Goal: Transaction & Acquisition: Purchase product/service

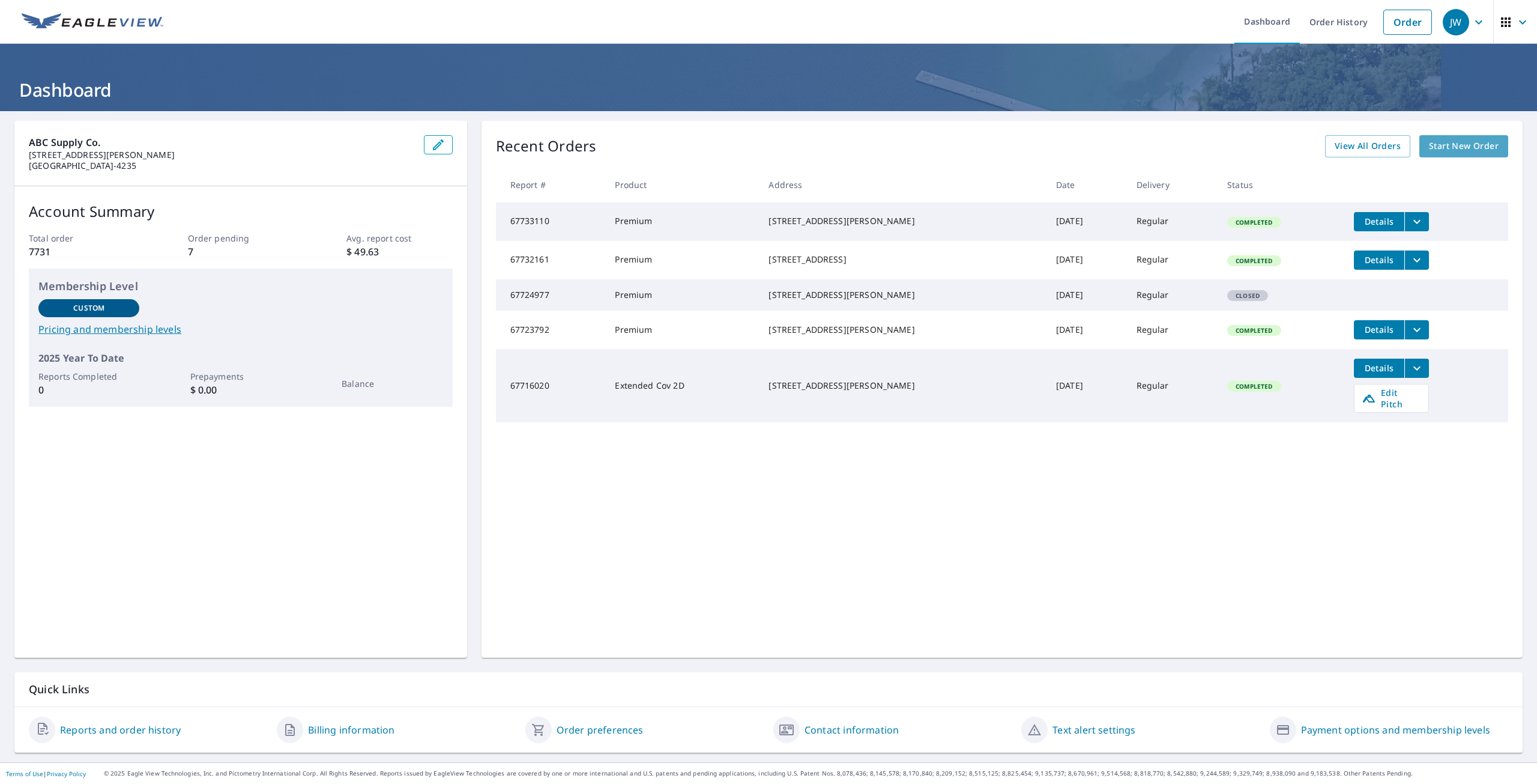
click at [1448, 143] on span "Start New Order" at bounding box center [1463, 146] width 70 height 15
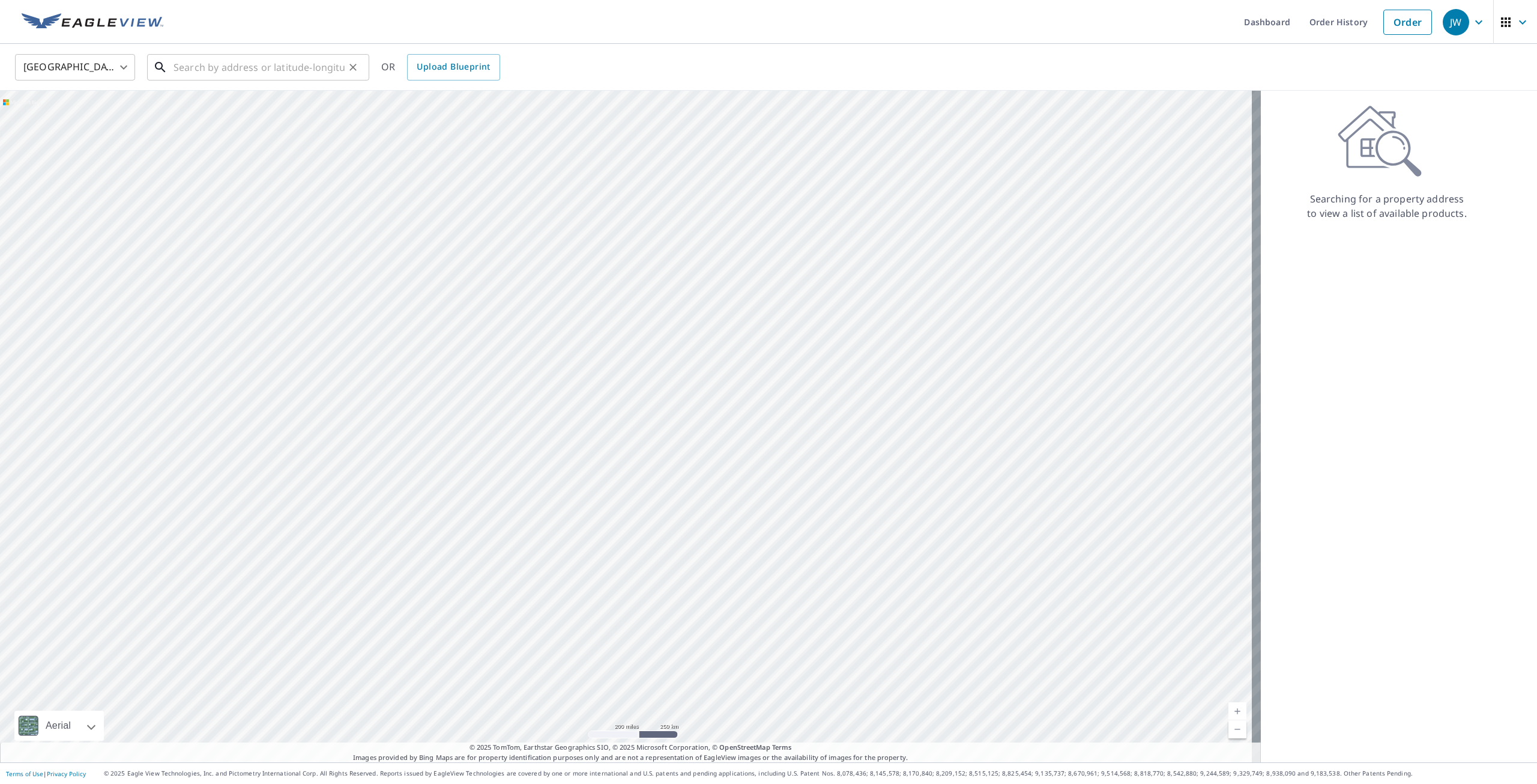
click at [259, 71] on input "text" at bounding box center [259, 67] width 171 height 34
click at [263, 67] on input "text" at bounding box center [259, 67] width 171 height 34
click at [189, 71] on input "3318 masters poin" at bounding box center [259, 67] width 171 height 34
click at [209, 107] on span "[STREET_ADDRESS]" at bounding box center [265, 102] width 189 height 14
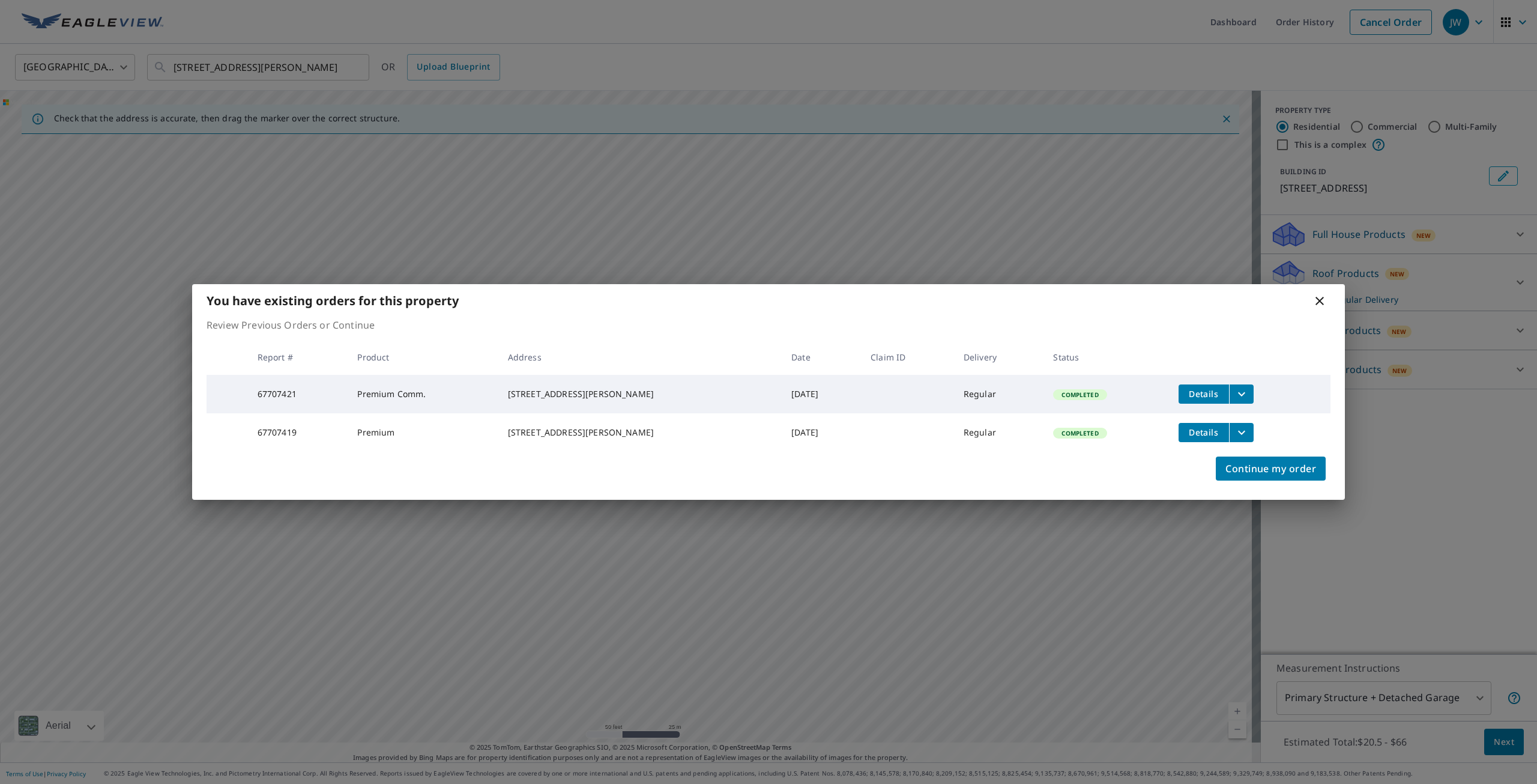
click at [1319, 294] on icon at bounding box center [1320, 301] width 14 height 14
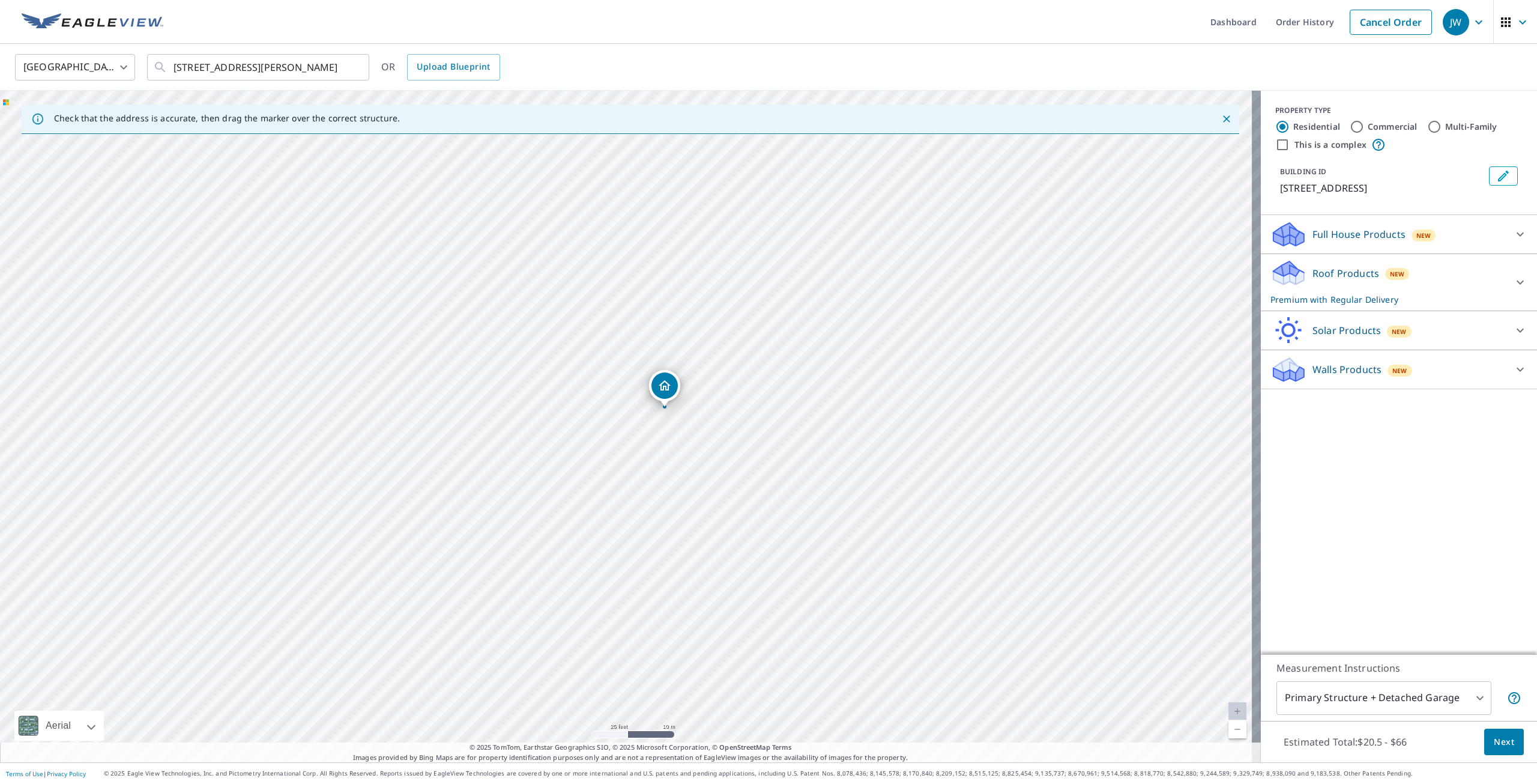
click at [614, 520] on div "[STREET_ADDRESS][PERSON_NAME]" at bounding box center [630, 426] width 1261 height 672
drag, startPoint x: 557, startPoint y: 369, endPoint x: 556, endPoint y: 520, distance: 151.0
click at [556, 520] on div "[STREET_ADDRESS][PERSON_NAME]" at bounding box center [630, 426] width 1261 height 672
drag, startPoint x: 580, startPoint y: 583, endPoint x: 581, endPoint y: 469, distance: 114.0
click at [581, 469] on div "[STREET_ADDRESS][PERSON_NAME]" at bounding box center [630, 426] width 1261 height 672
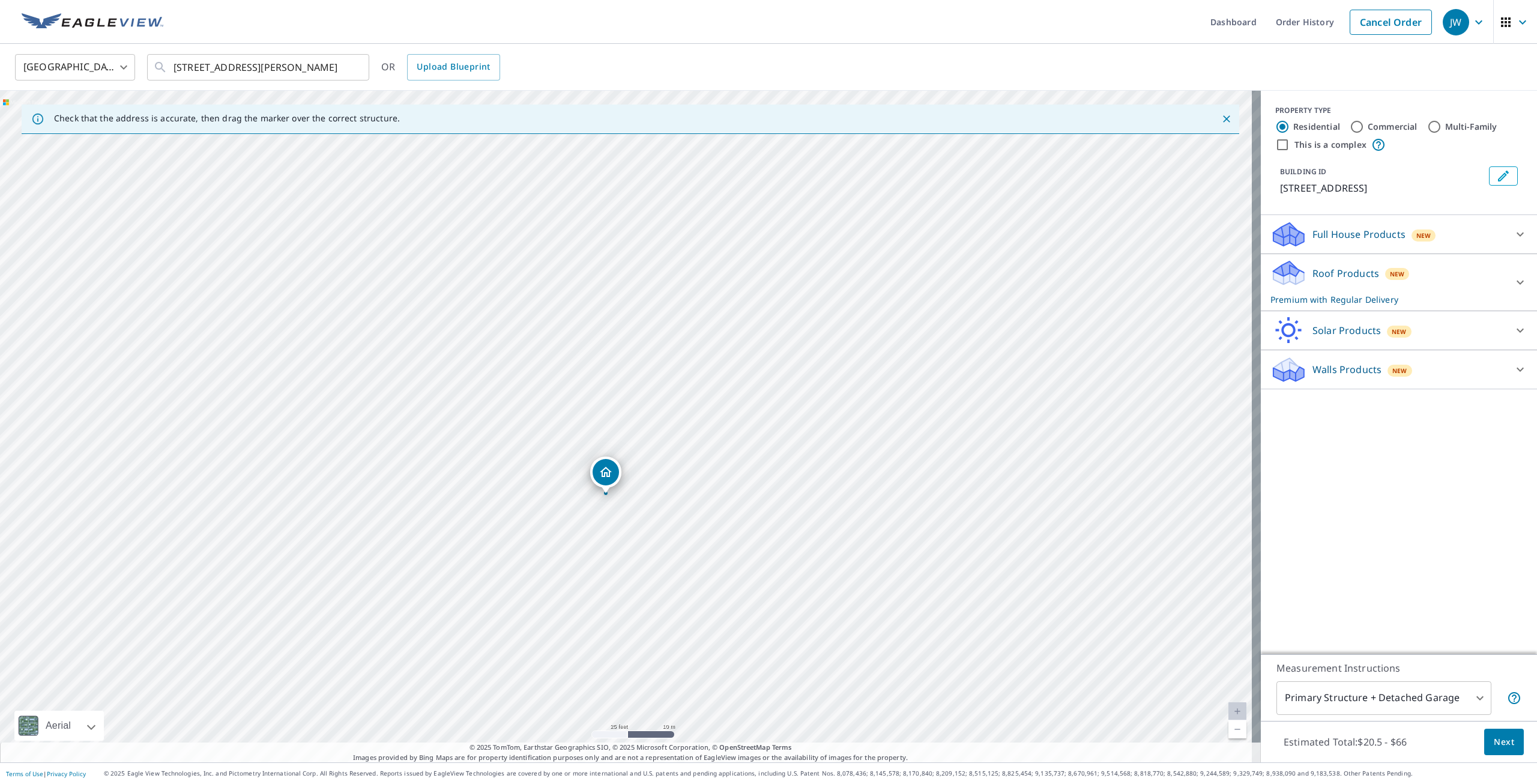
drag, startPoint x: 587, startPoint y: 358, endPoint x: 558, endPoint y: 442, distance: 88.9
click at [558, 442] on div "[STREET_ADDRESS][PERSON_NAME]" at bounding box center [630, 426] width 1261 height 672
click at [190, 65] on input "[STREET_ADDRESS][PERSON_NAME]" at bounding box center [259, 67] width 171 height 34
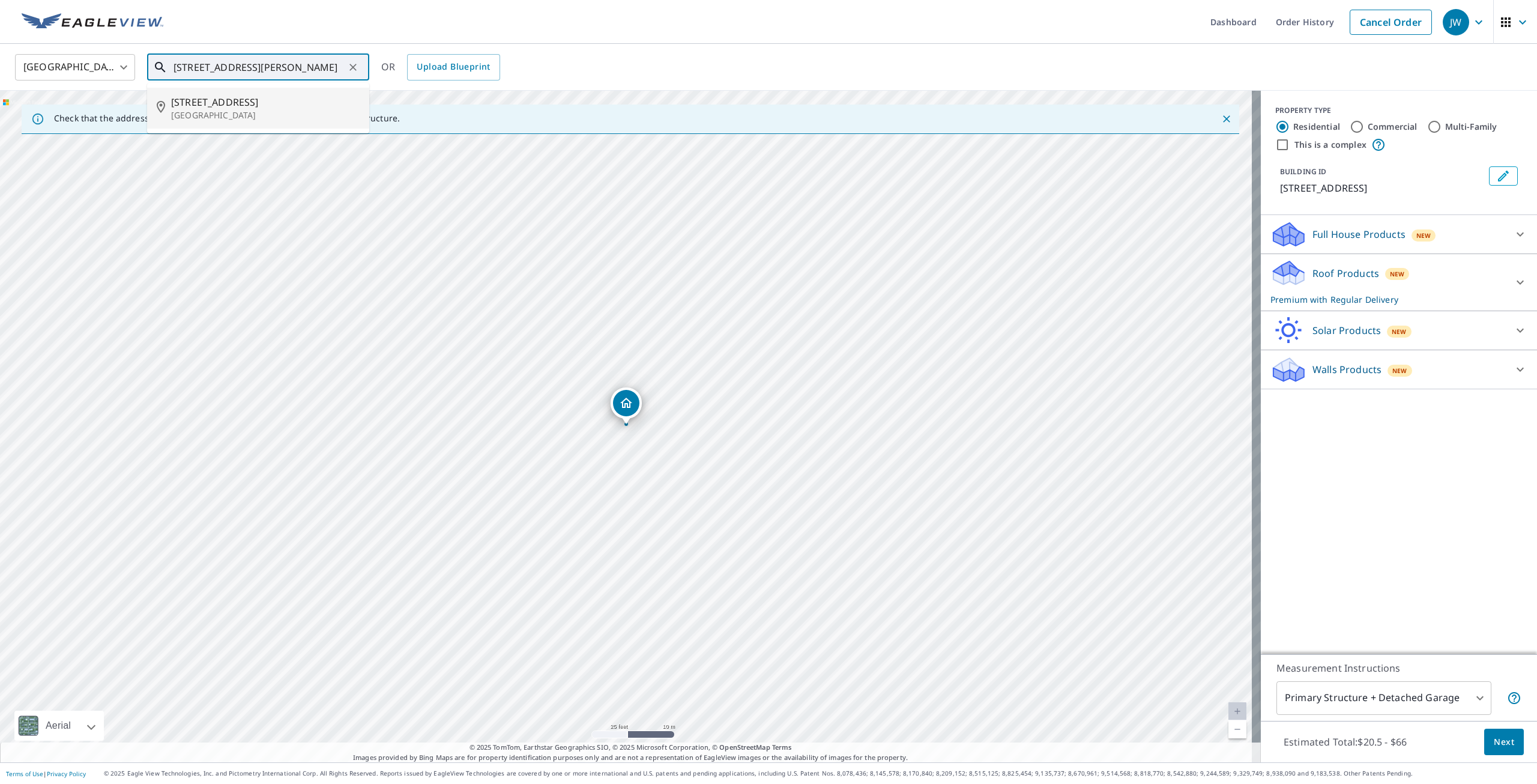
click at [249, 102] on span "[STREET_ADDRESS]" at bounding box center [265, 102] width 189 height 14
type input "[STREET_ADDRESS][PERSON_NAME]"
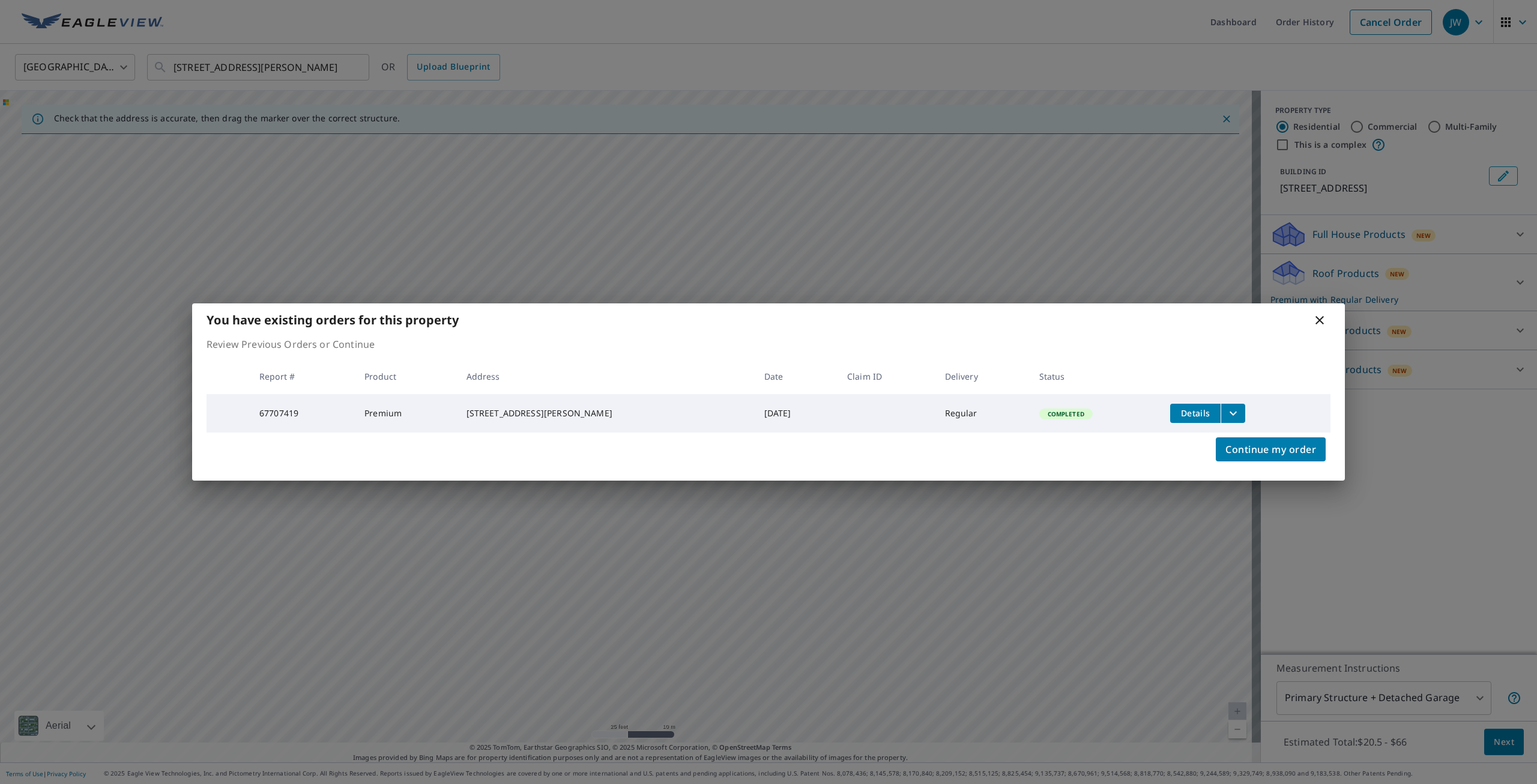
click at [1319, 317] on icon at bounding box center [1320, 320] width 8 height 8
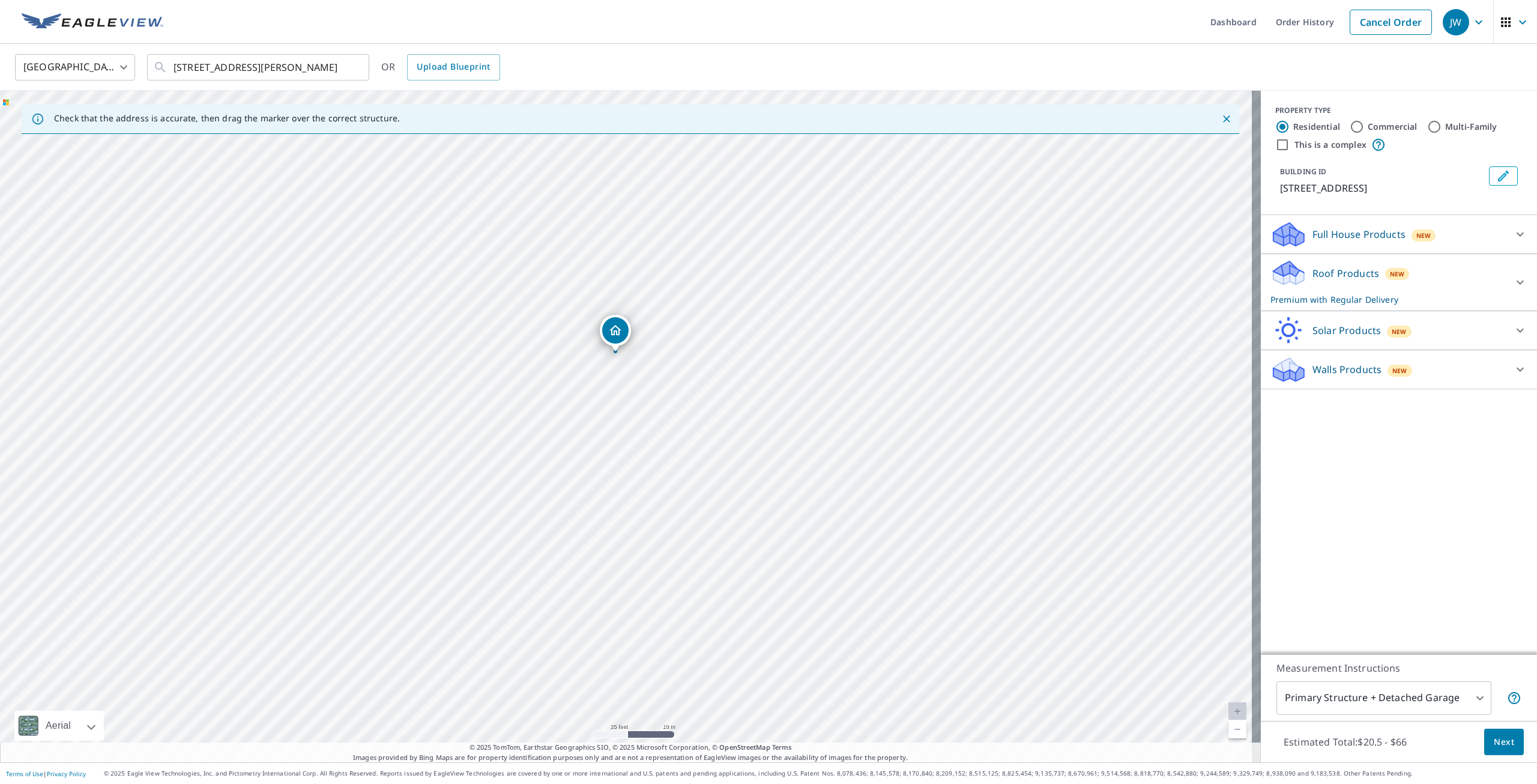
drag, startPoint x: 693, startPoint y: 651, endPoint x: 682, endPoint y: 578, distance: 73.8
click at [682, 578] on div "[STREET_ADDRESS][PERSON_NAME]" at bounding box center [630, 426] width 1261 height 672
click at [1229, 710] on link "Current Level 20, Zoom In Disabled" at bounding box center [1237, 710] width 18 height 18
